Goal: Information Seeking & Learning: Compare options

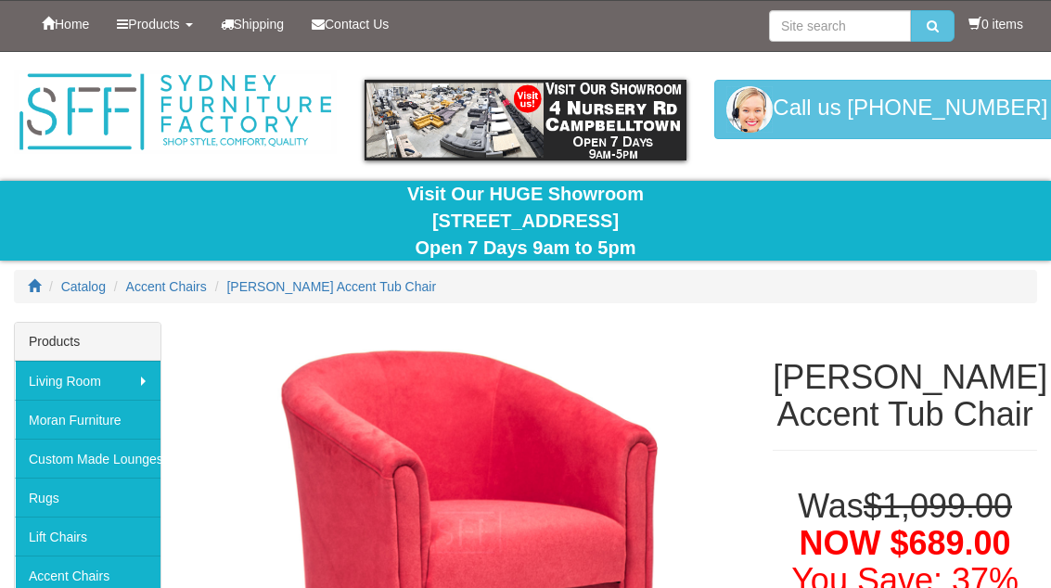
select select "698"
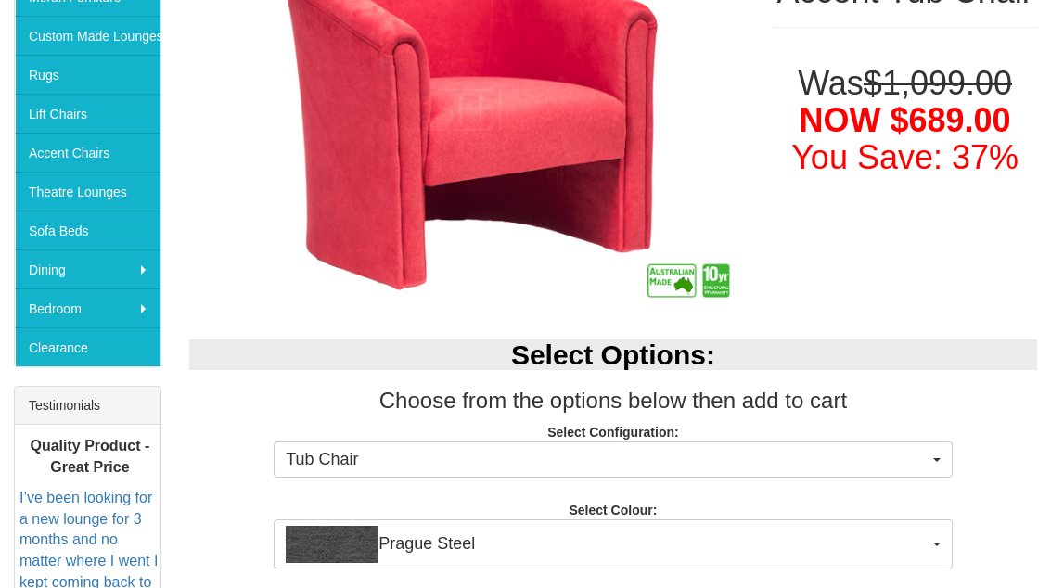
scroll to position [426, 0]
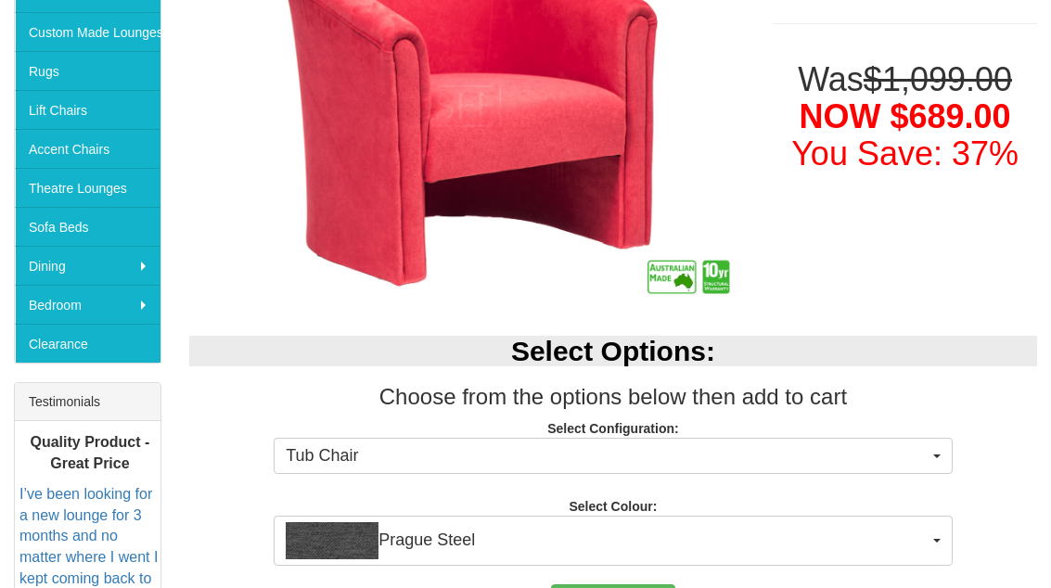
click at [940, 536] on button "Prague Steel" at bounding box center [613, 542] width 678 height 50
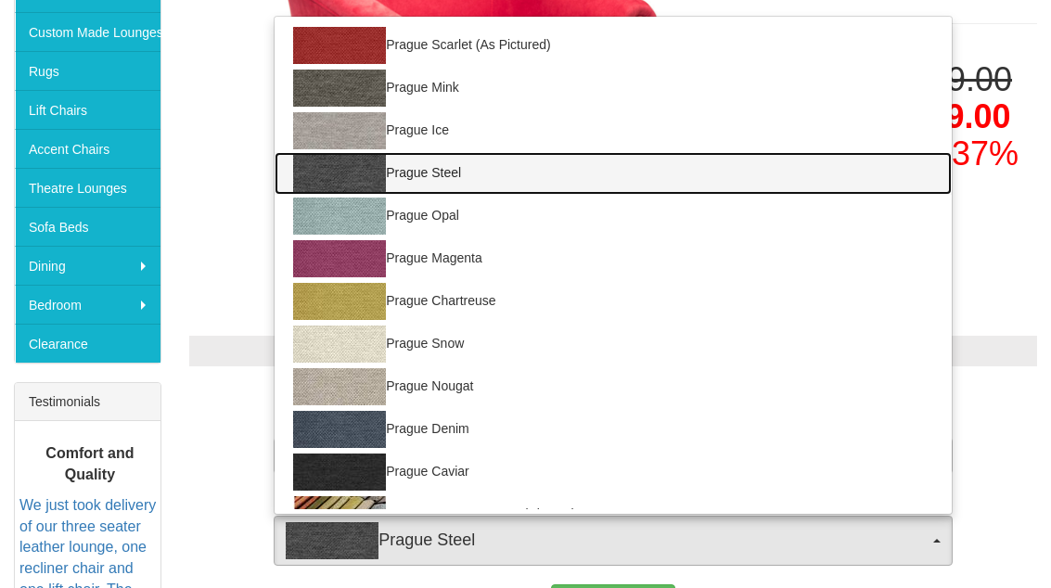
scroll to position [41, 0]
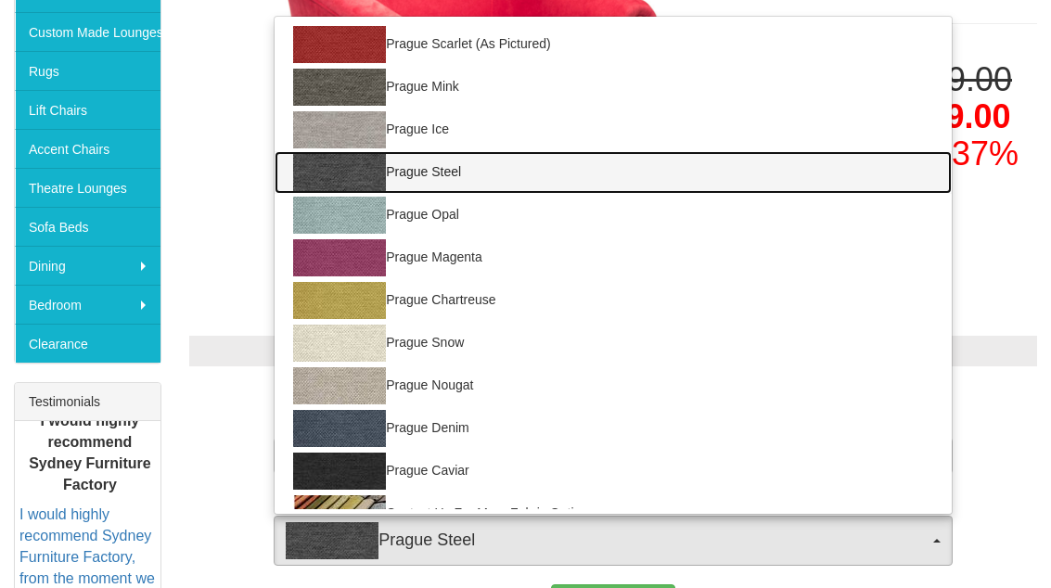
click at [354, 159] on img at bounding box center [339, 172] width 93 height 37
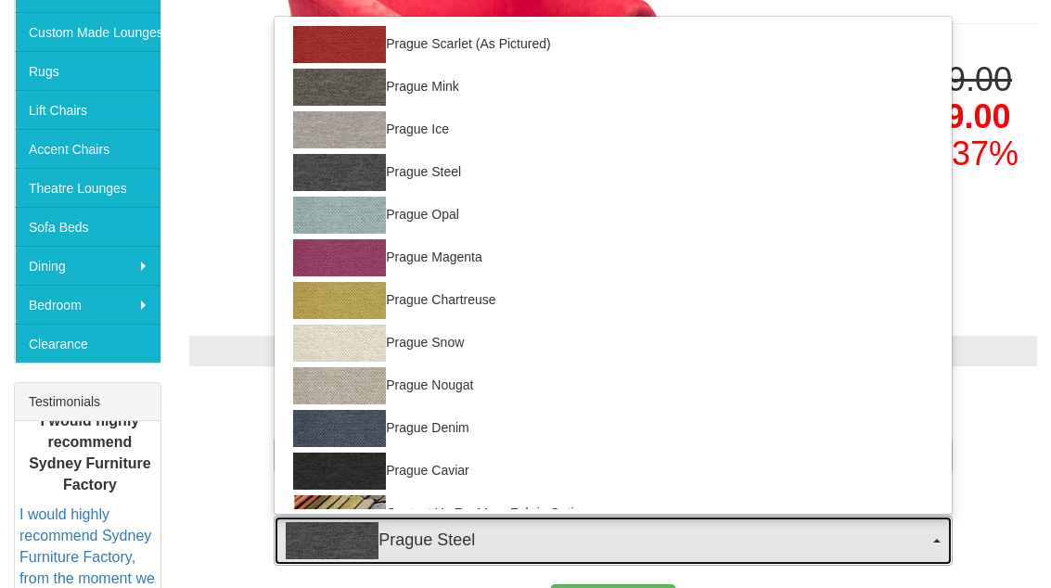
select select "698"
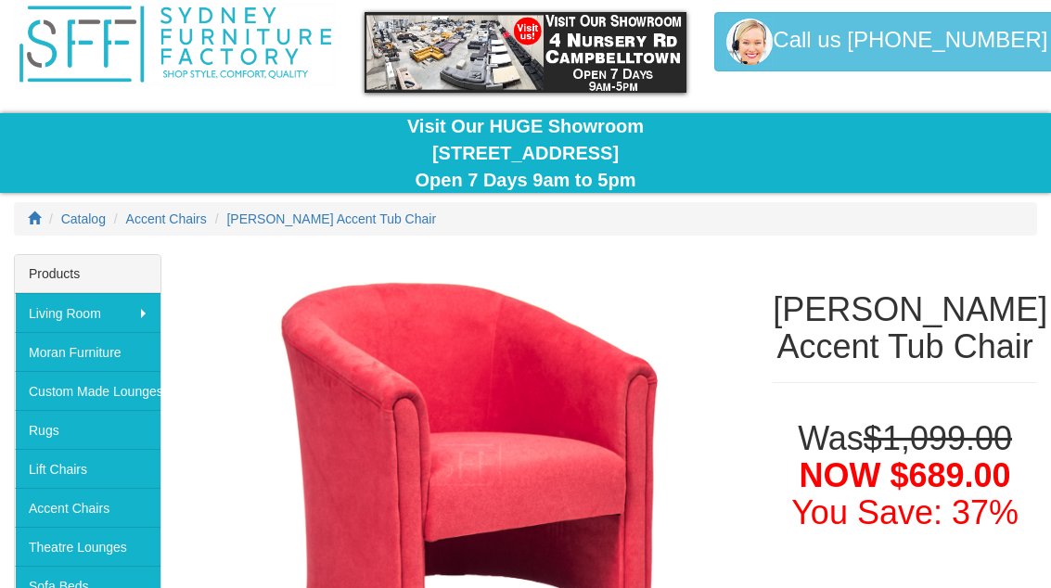
scroll to position [0, 0]
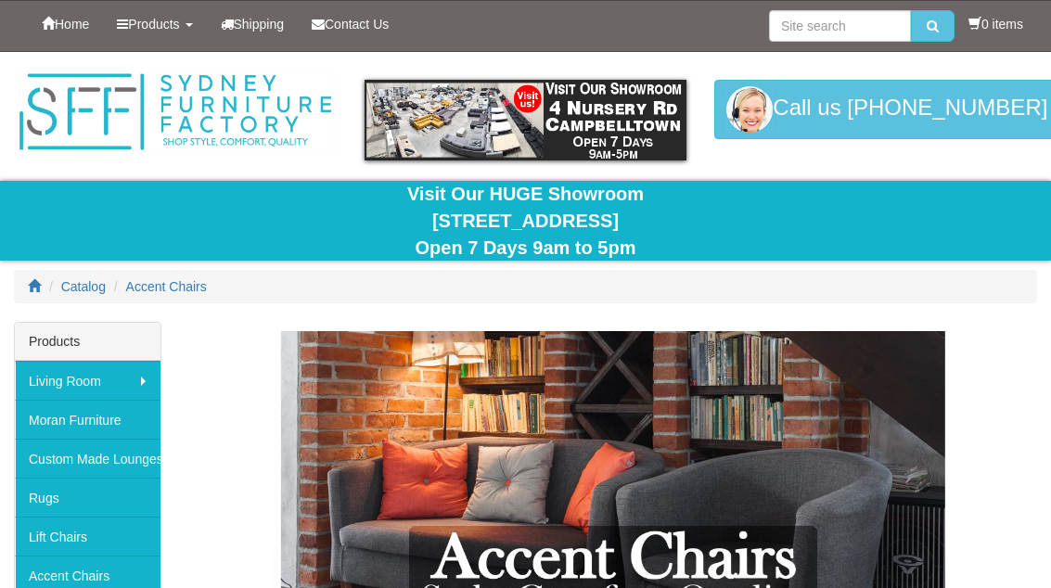
scroll to position [990, 0]
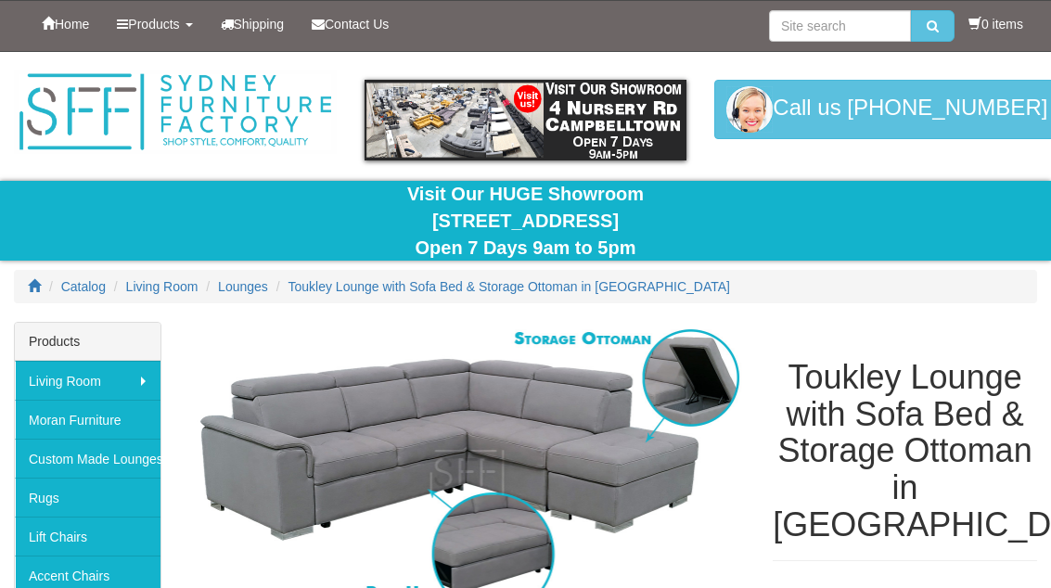
select select "1706"
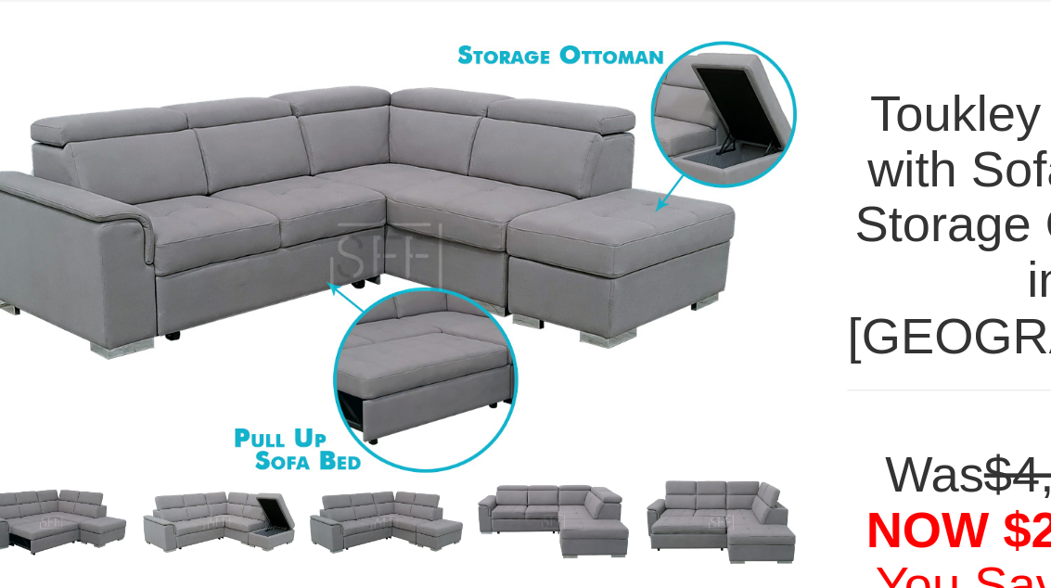
scroll to position [246, 0]
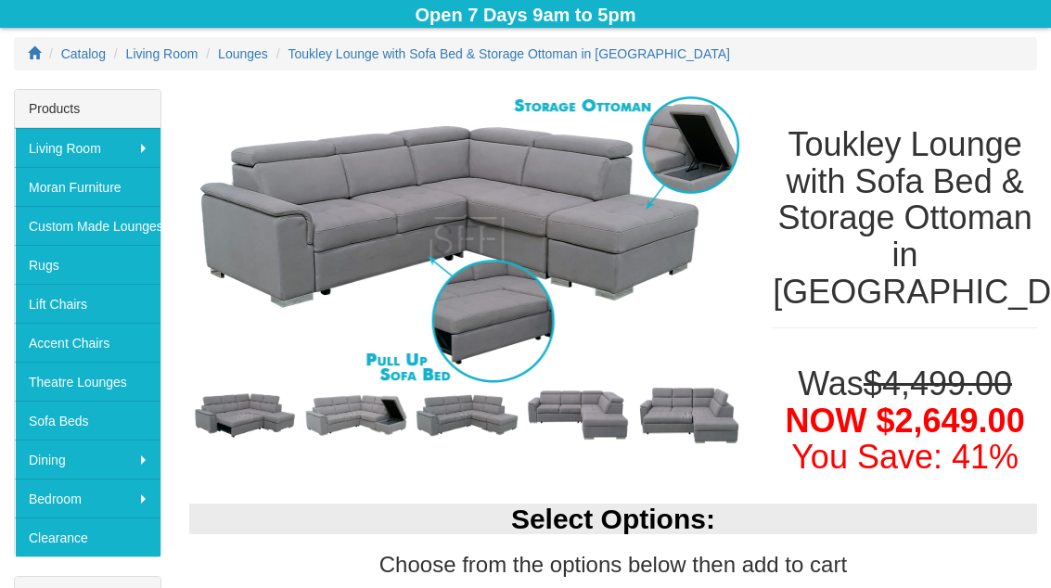
click at [454, 231] on img at bounding box center [467, 240] width 556 height 301
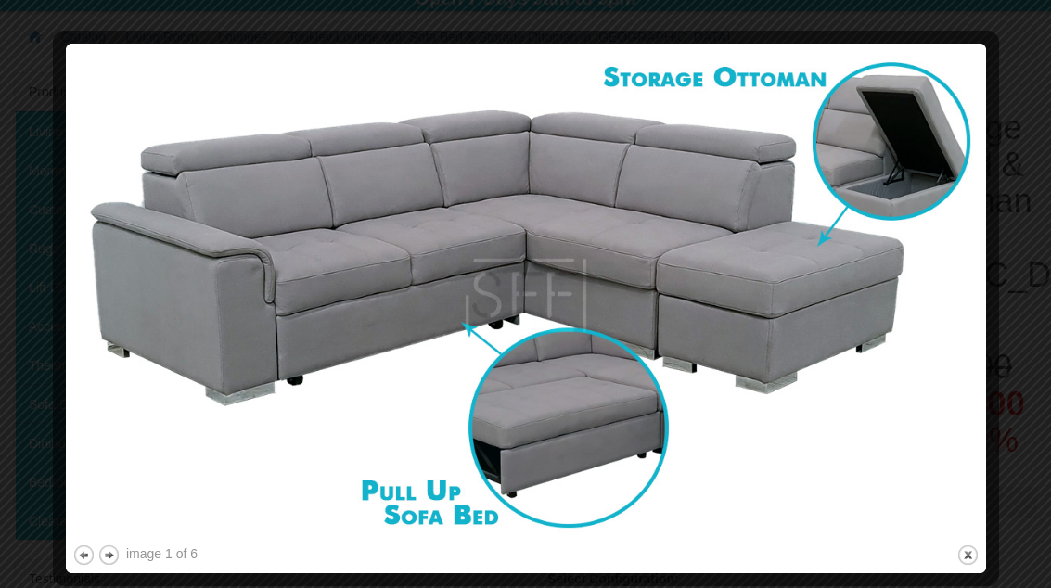
scroll to position [249, 0]
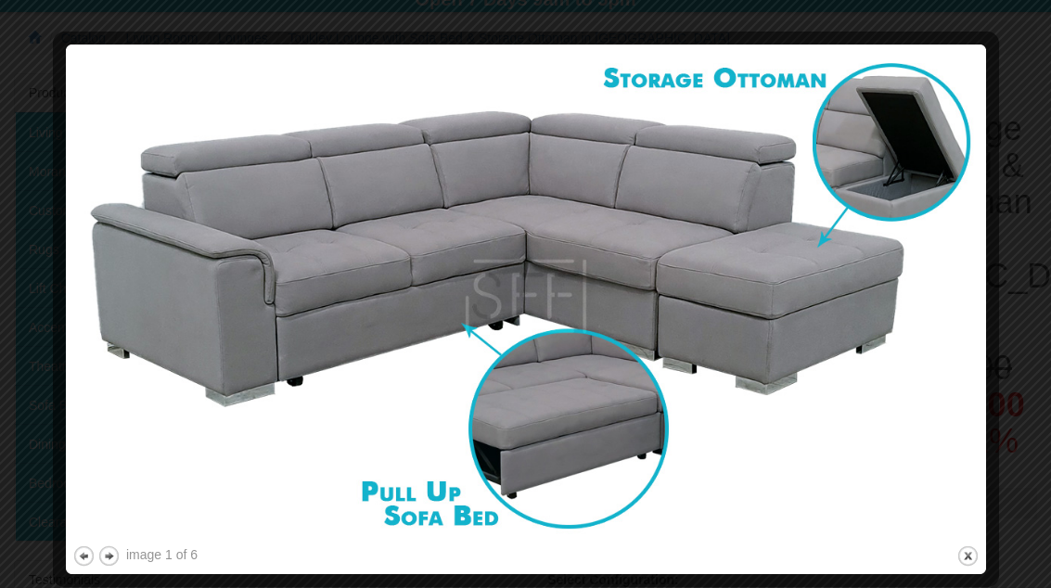
click at [117, 557] on button "next" at bounding box center [108, 556] width 23 height 23
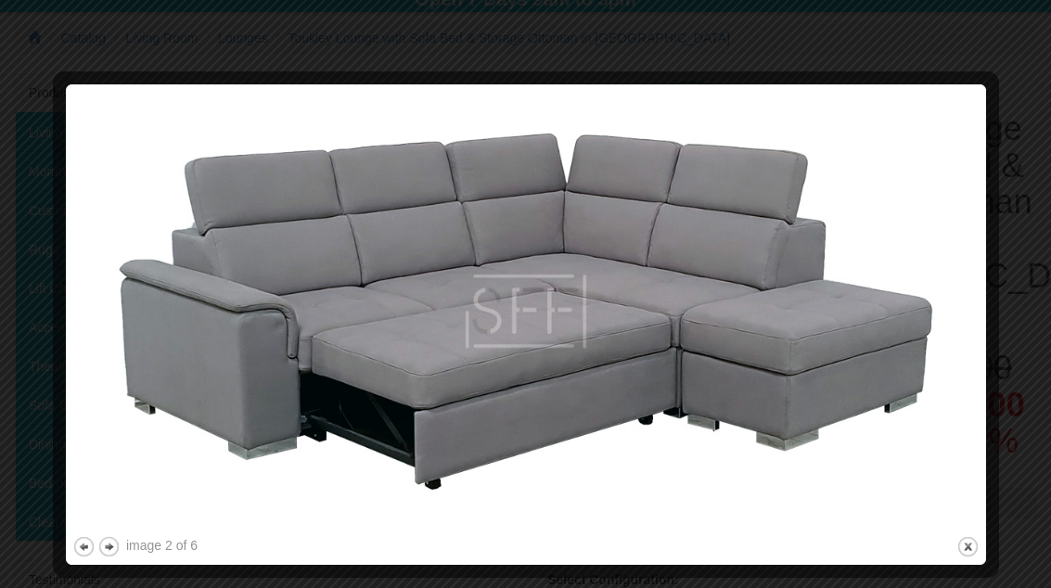
click at [118, 546] on button "next" at bounding box center [108, 546] width 23 height 23
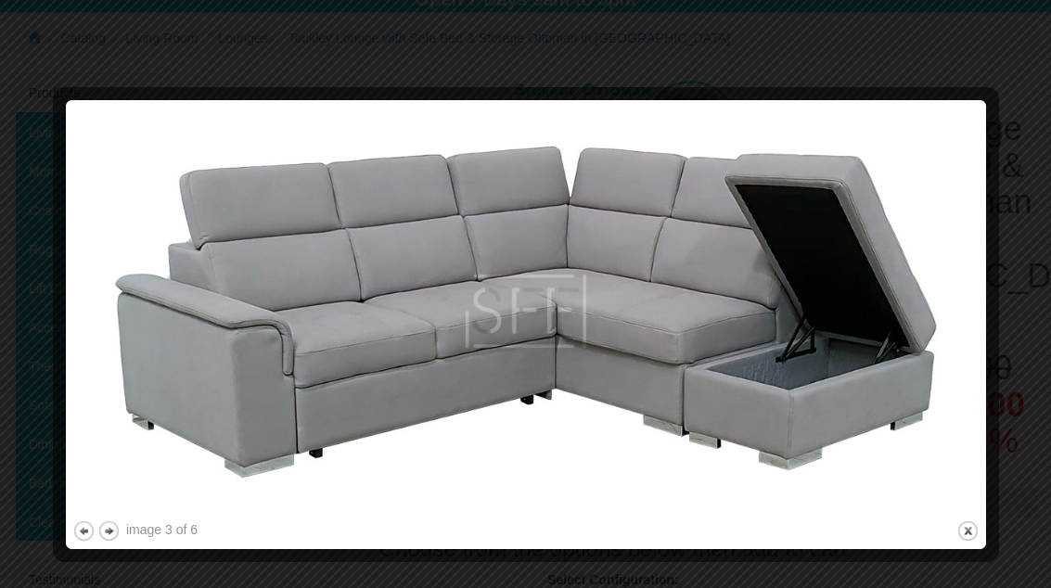
click at [116, 538] on button "next" at bounding box center [108, 530] width 23 height 23
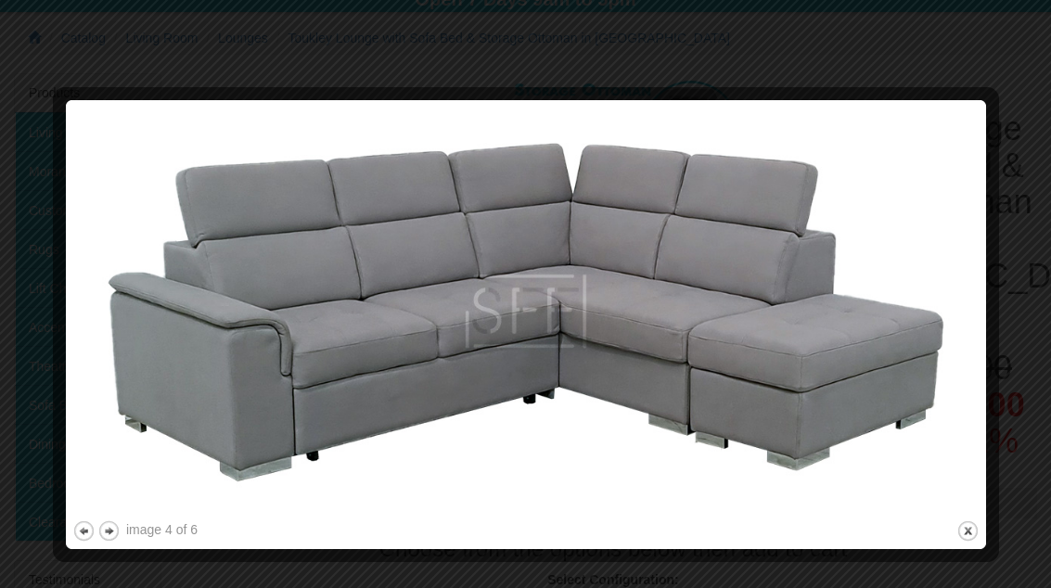
click at [119, 532] on button "next" at bounding box center [108, 530] width 23 height 23
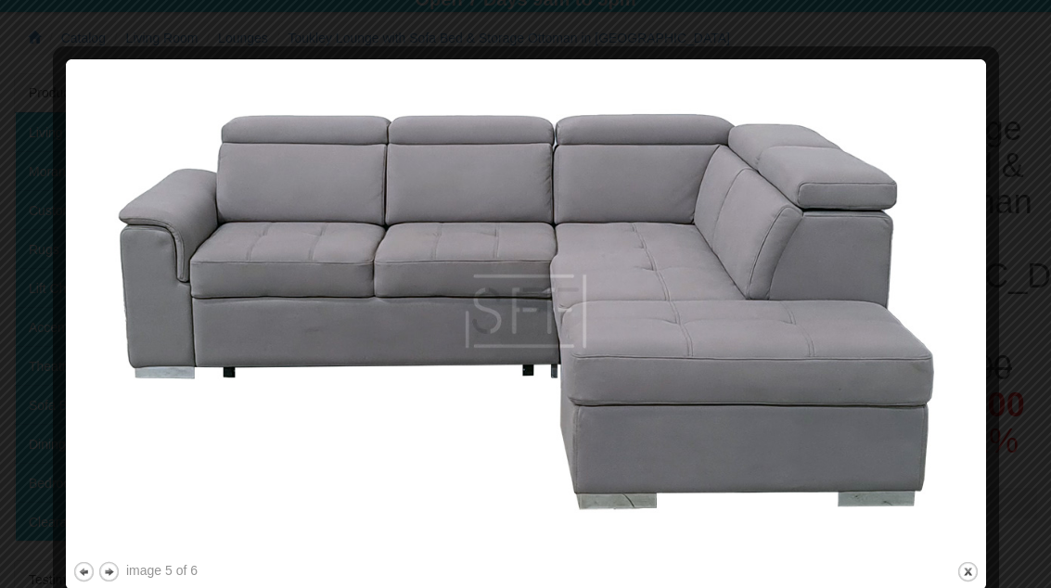
click at [969, 571] on button "close" at bounding box center [967, 571] width 23 height 23
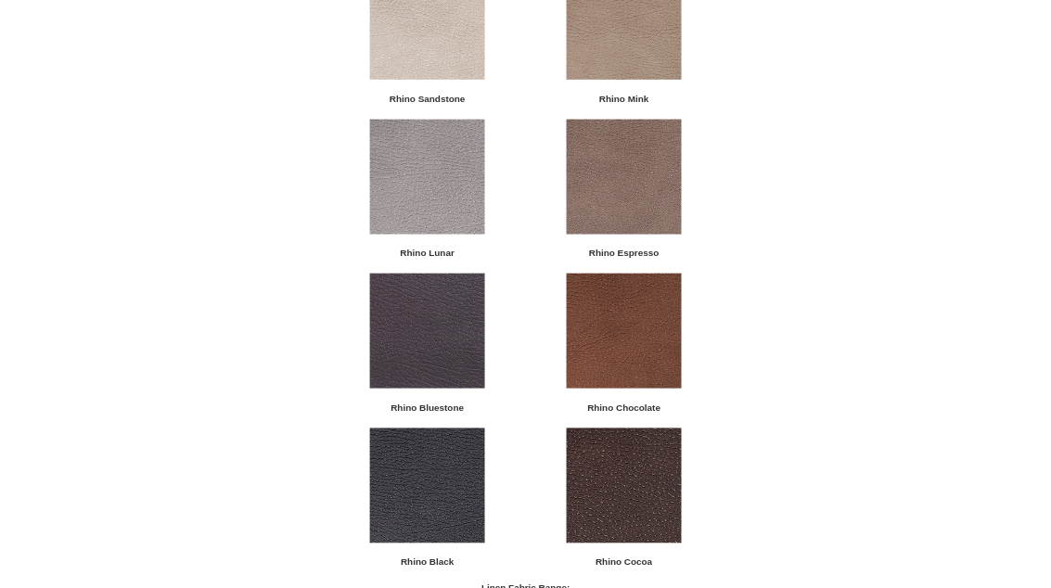
scroll to position [1774, 0]
